Goal: Information Seeking & Learning: Compare options

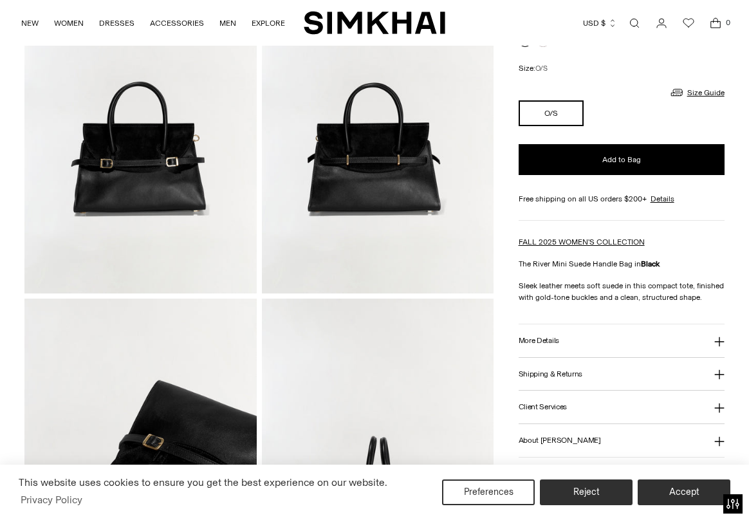
scroll to position [185, 0]
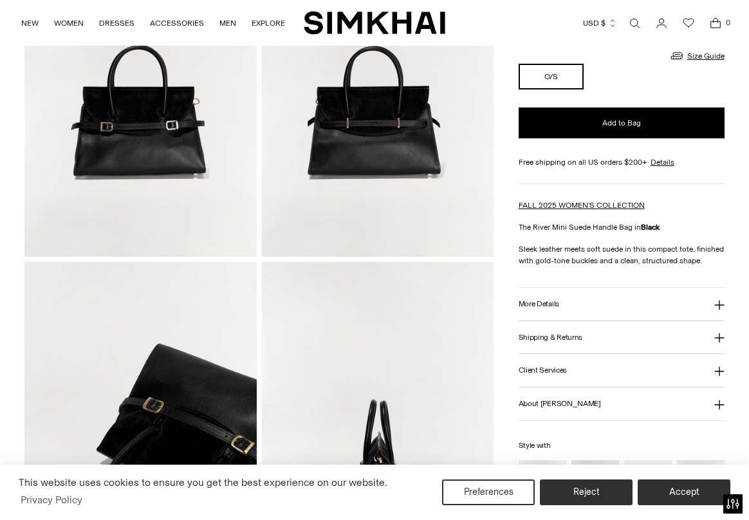
click at [544, 307] on h3 "More Details" at bounding box center [539, 304] width 41 height 8
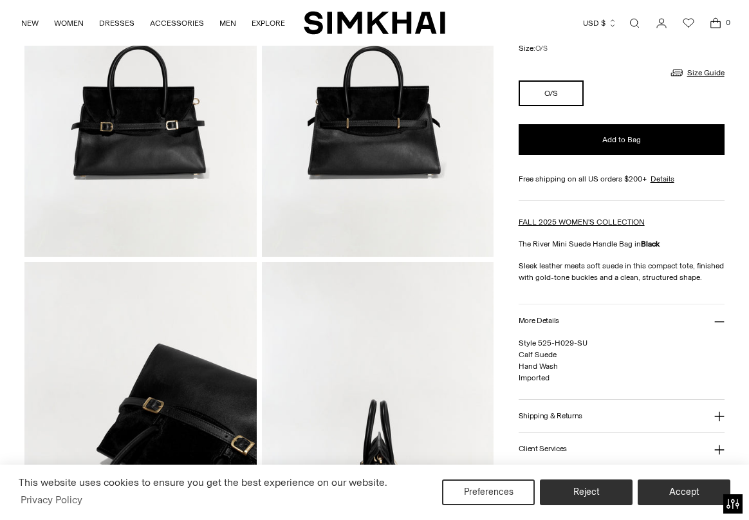
click at [529, 401] on button "Shipping & Returns" at bounding box center [622, 415] width 206 height 33
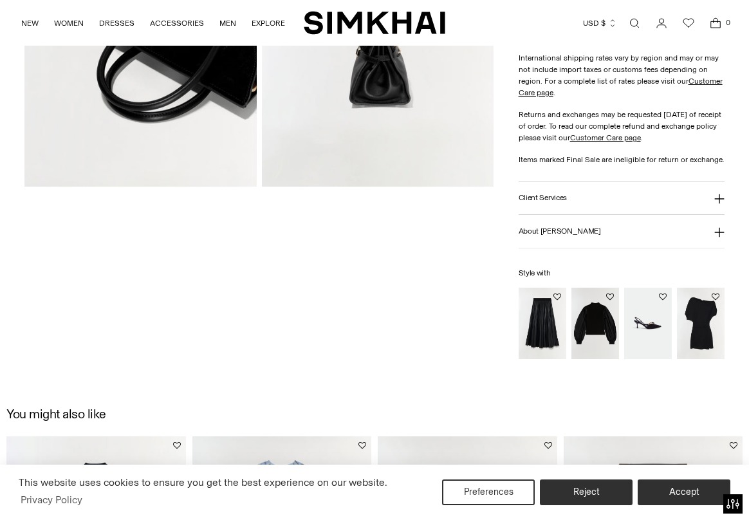
scroll to position [688, 0]
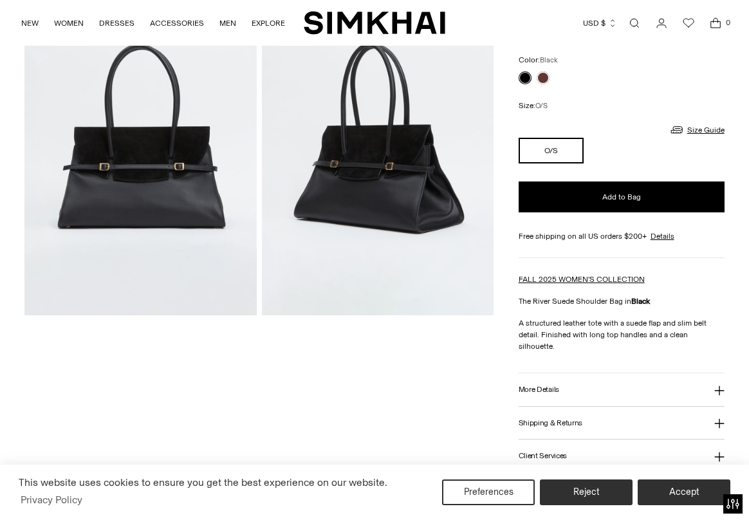
scroll to position [89, 0]
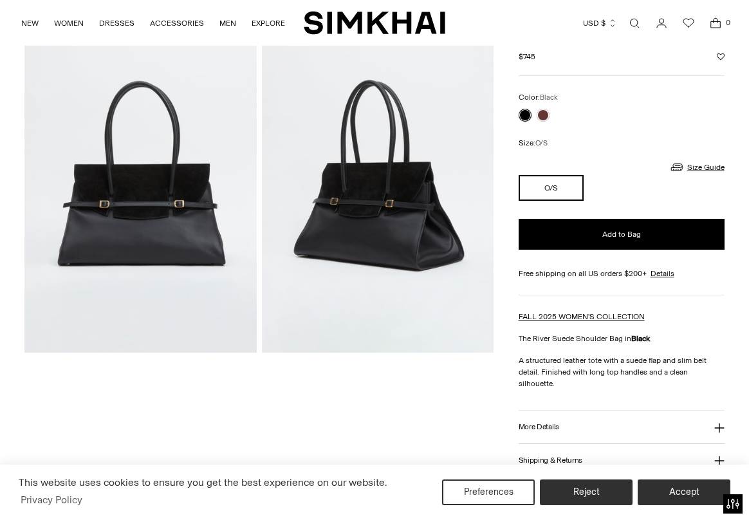
click at [596, 410] on button "More Details" at bounding box center [622, 426] width 206 height 33
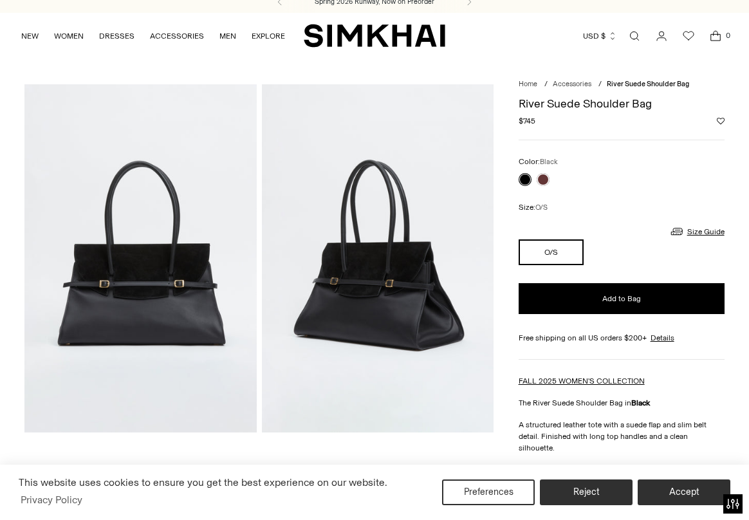
scroll to position [0, 0]
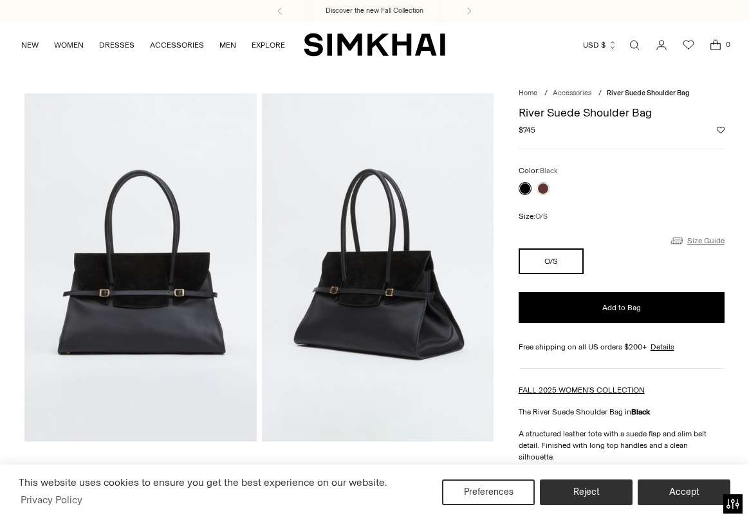
click at [688, 242] on link "Size Guide" at bounding box center [696, 240] width 55 height 16
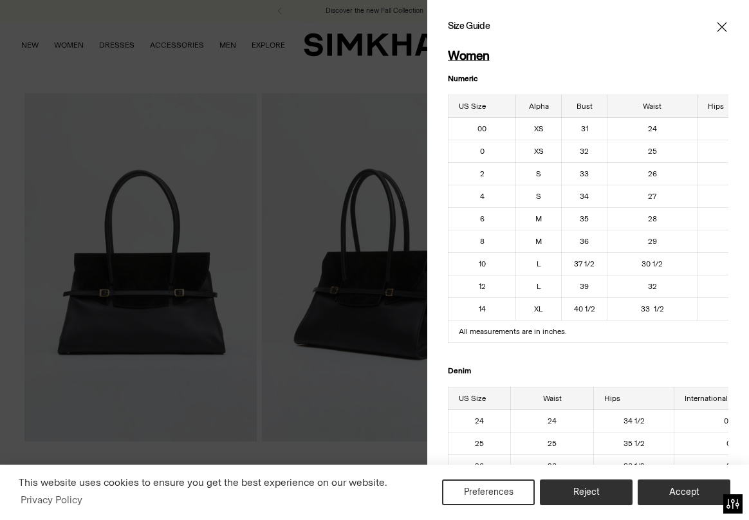
click at [723, 23] on icon "Close" at bounding box center [722, 27] width 10 height 13
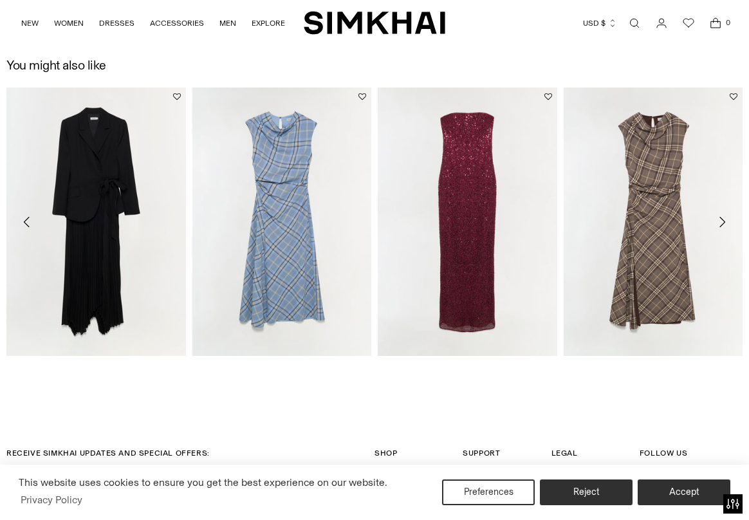
scroll to position [1146, 0]
click at [714, 215] on icon "Move to next carousel slide" at bounding box center [721, 222] width 15 height 15
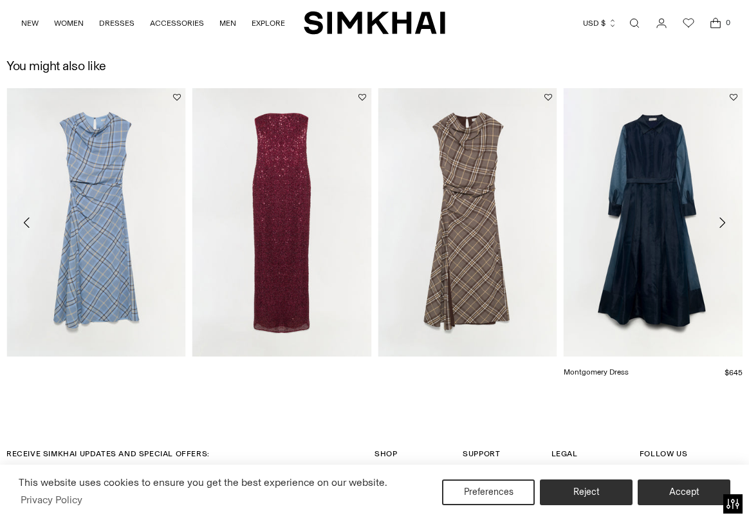
click at [629, 367] on link "Montgomery Dress" at bounding box center [596, 371] width 65 height 9
